Goal: Transaction & Acquisition: Download file/media

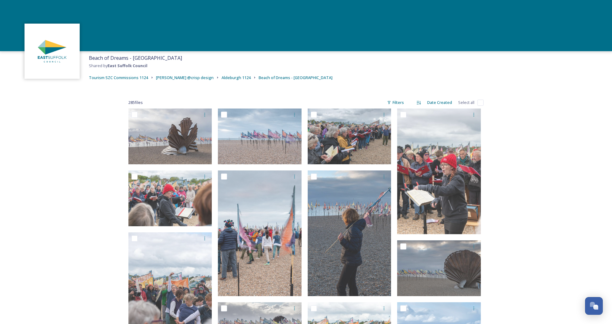
scroll to position [16, 0]
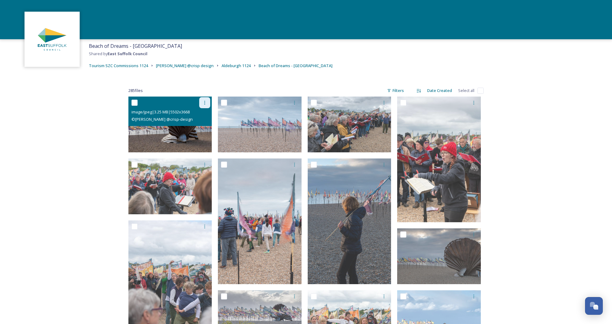
click at [204, 100] on div at bounding box center [204, 102] width 11 height 11
click at [199, 125] on span "Download" at bounding box center [197, 128] width 19 height 6
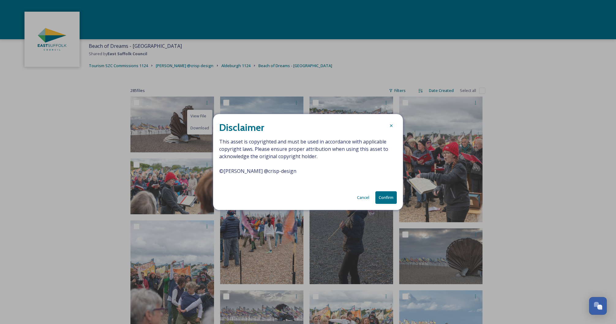
click at [381, 198] on button "Confirm" at bounding box center [386, 197] width 21 height 13
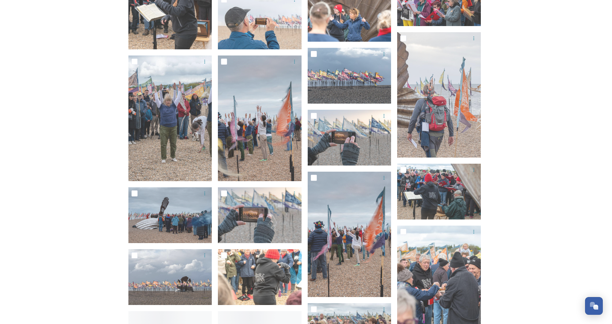
scroll to position [837, 0]
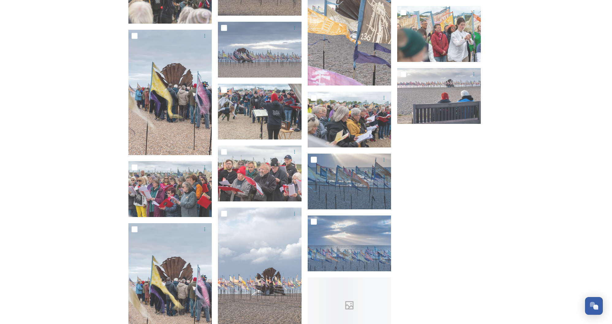
scroll to position [1567, 0]
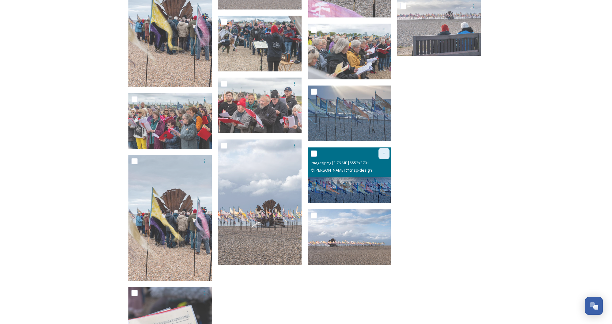
click at [387, 152] on div at bounding box center [383, 153] width 11 height 11
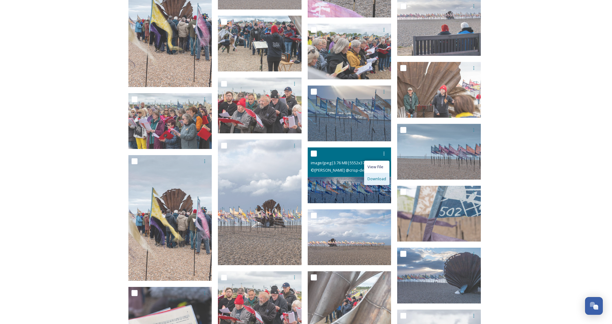
click at [380, 176] on span "Download" at bounding box center [376, 179] width 19 height 6
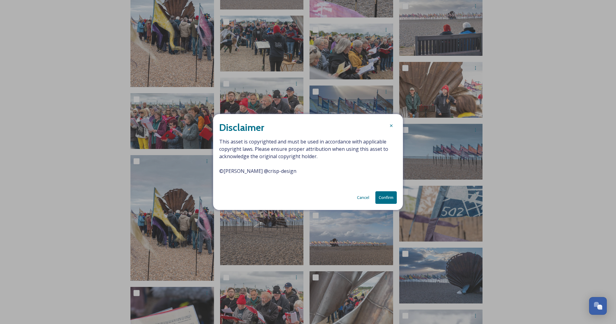
click at [384, 196] on button "Confirm" at bounding box center [386, 197] width 21 height 13
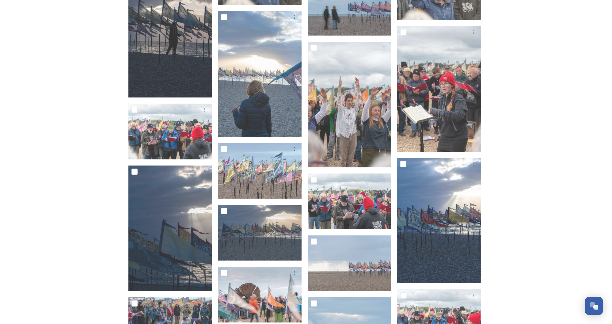
scroll to position [4267, 0]
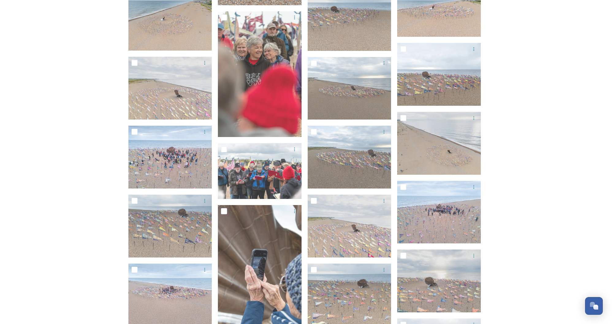
scroll to position [5271, 0]
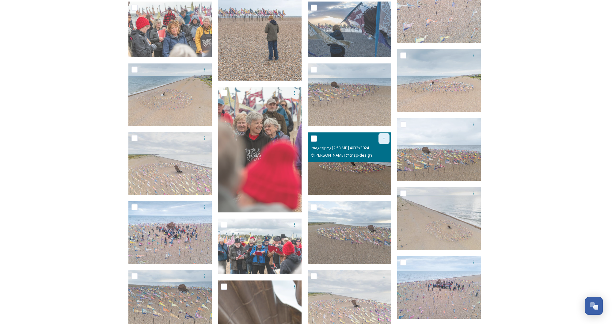
click at [385, 139] on icon at bounding box center [383, 138] width 5 height 5
click at [384, 166] on span "Download" at bounding box center [376, 164] width 19 height 6
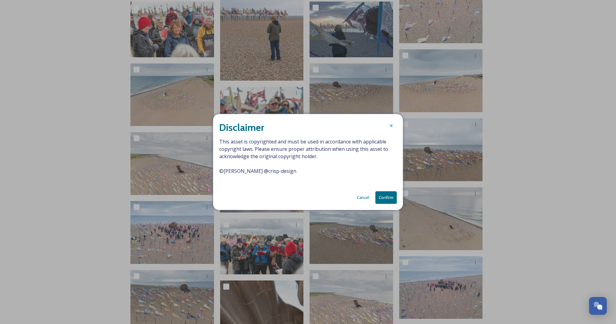
click at [379, 193] on button "Confirm" at bounding box center [386, 197] width 21 height 13
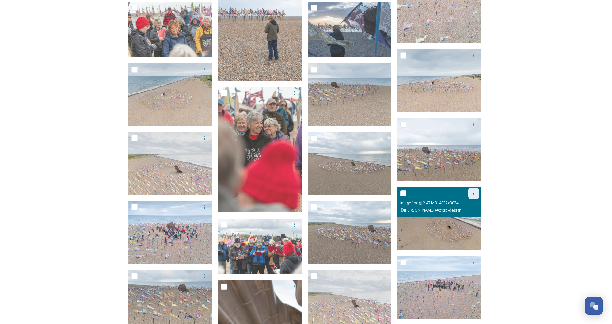
click at [477, 194] on div at bounding box center [473, 193] width 11 height 11
click at [468, 214] on div "Download" at bounding box center [466, 219] width 25 height 12
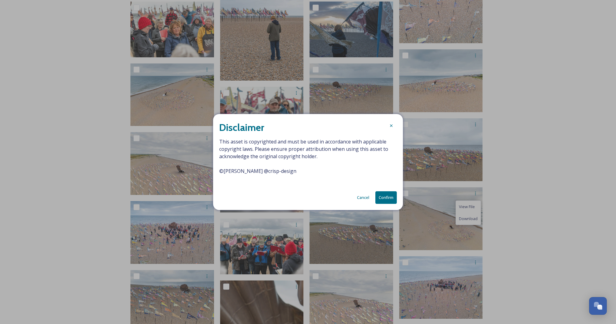
click at [385, 197] on button "Confirm" at bounding box center [386, 197] width 21 height 13
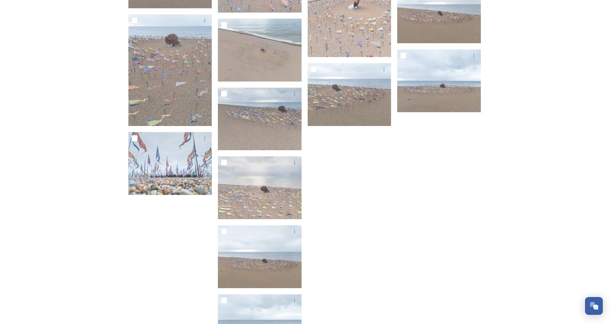
scroll to position [5746, 0]
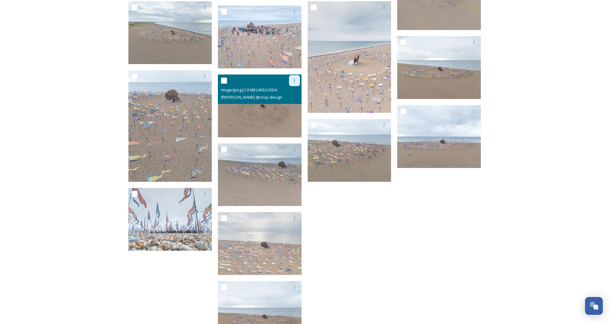
click at [295, 82] on icon at bounding box center [294, 80] width 5 height 5
click at [291, 108] on span "Download" at bounding box center [287, 106] width 19 height 6
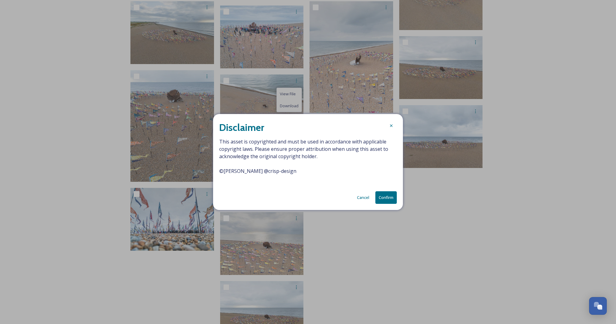
click at [391, 197] on button "Confirm" at bounding box center [386, 197] width 21 height 13
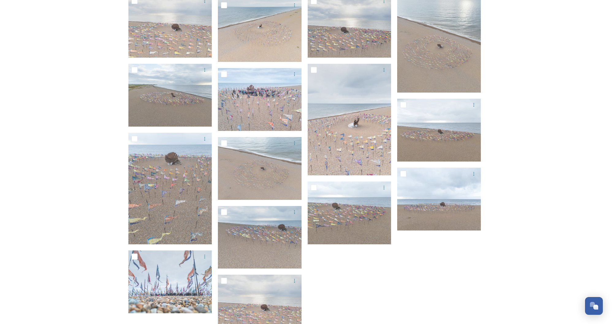
scroll to position [5571, 0]
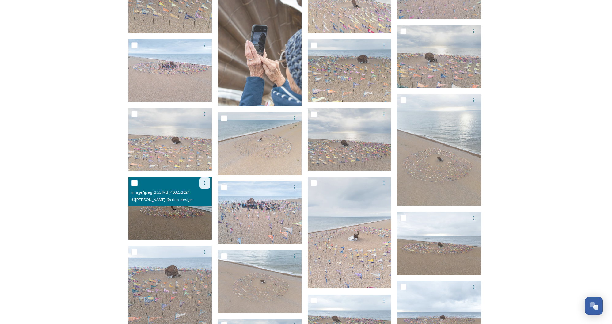
click at [206, 185] on div at bounding box center [204, 182] width 11 height 11
click at [198, 211] on div "Download" at bounding box center [197, 208] width 25 height 12
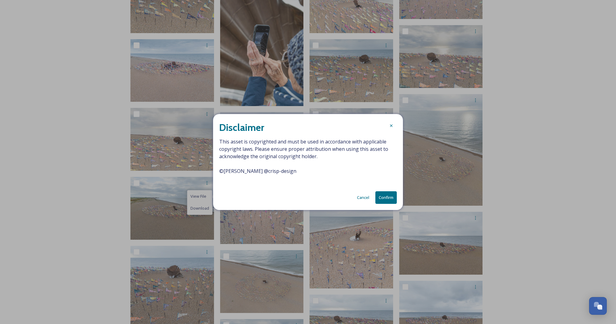
click at [377, 196] on button "Confirm" at bounding box center [386, 197] width 21 height 13
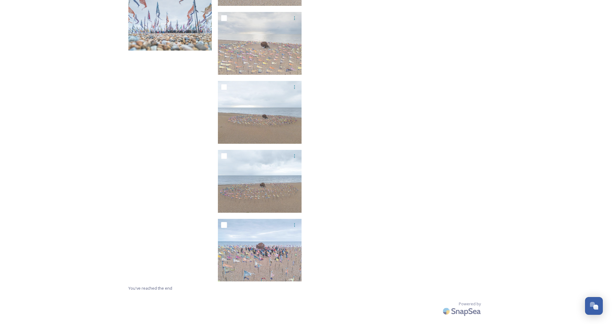
scroll to position [5936, 0]
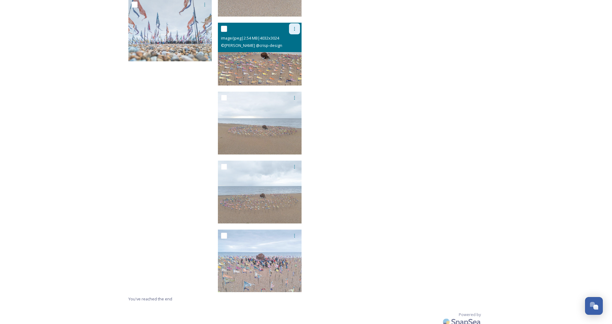
click at [296, 28] on icon at bounding box center [294, 28] width 5 height 5
click at [296, 55] on span "Download" at bounding box center [287, 54] width 19 height 6
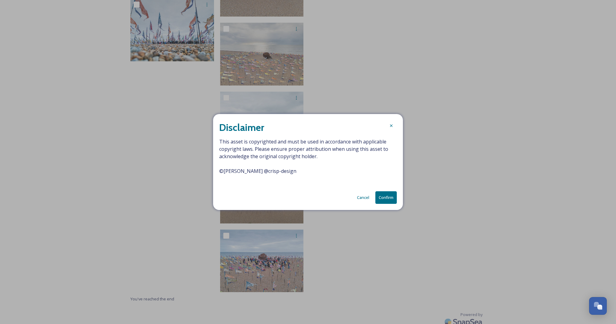
click at [388, 196] on button "Confirm" at bounding box center [386, 197] width 21 height 13
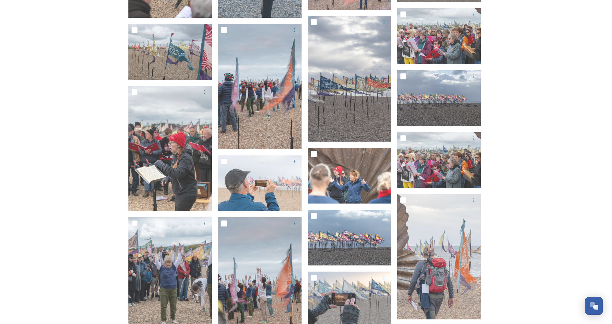
scroll to position [335, 0]
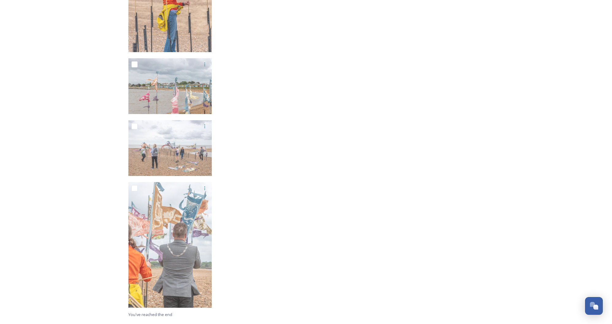
scroll to position [5078, 0]
